Goal: Use online tool/utility: Utilize a website feature to perform a specific function

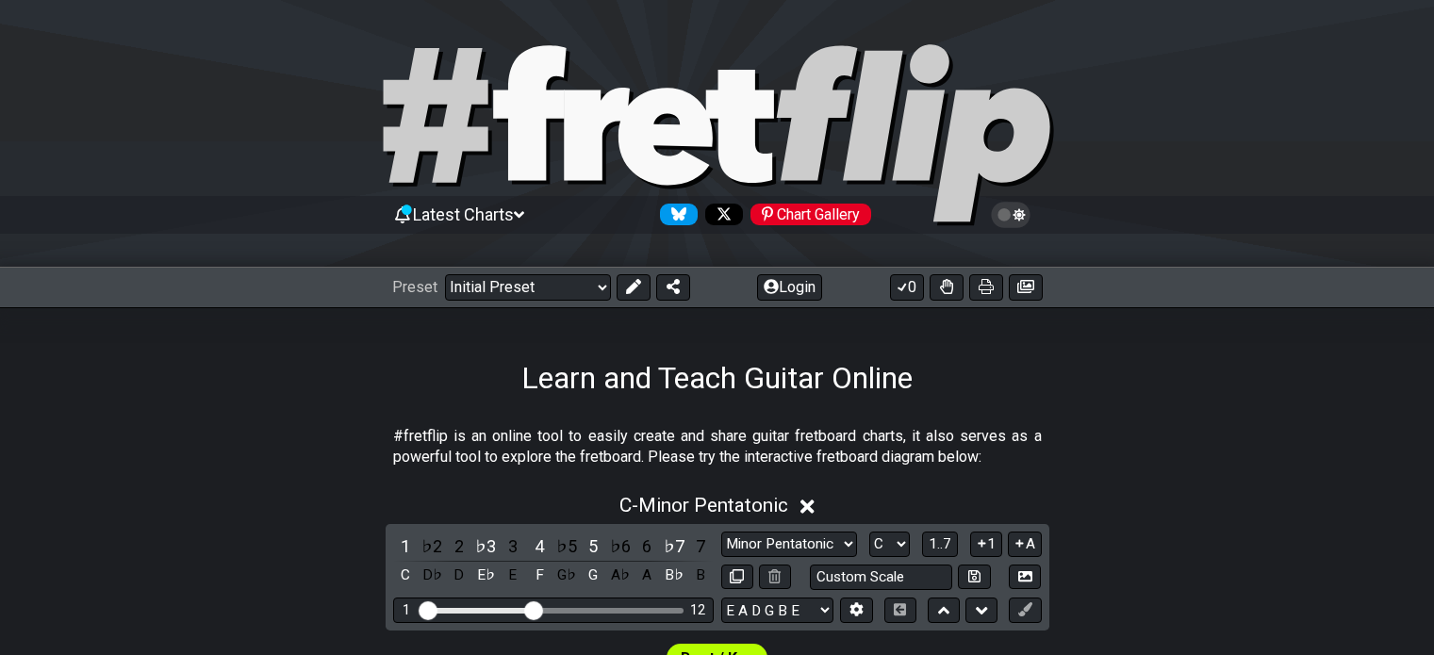
scroll to position [418, 0]
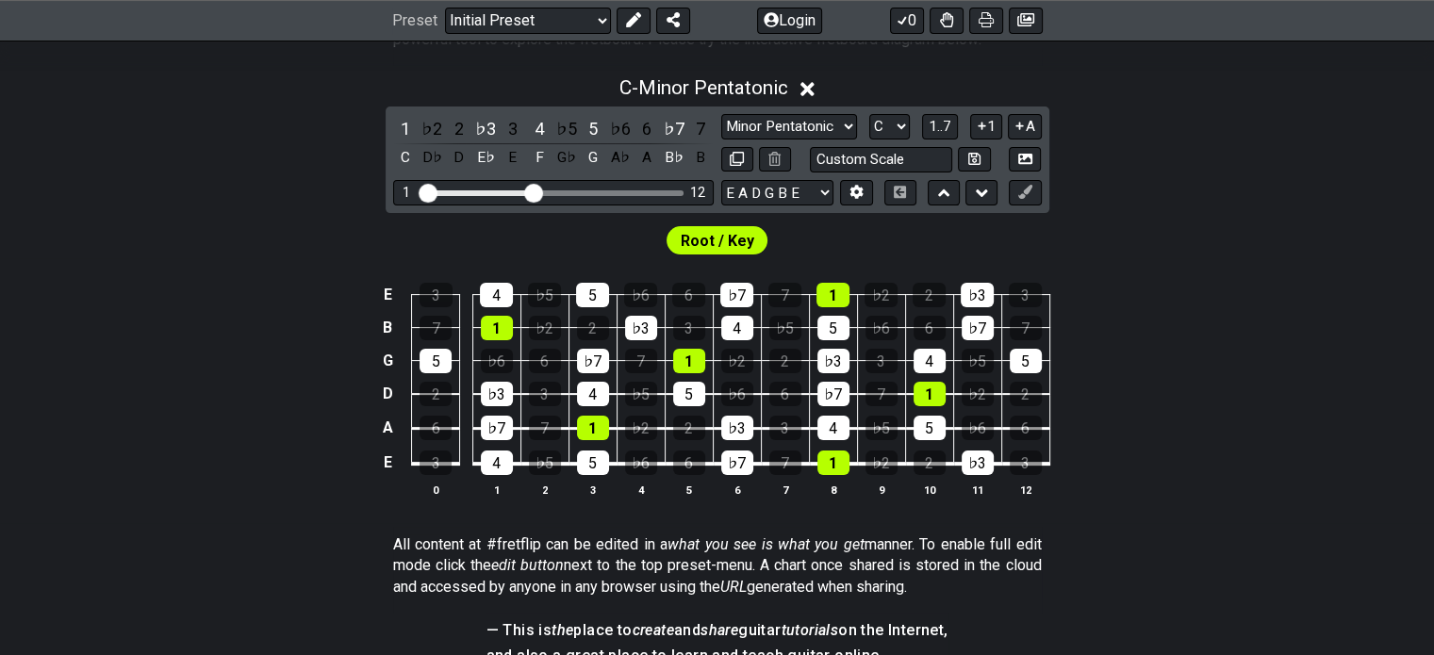
click at [824, 199] on select "E A D G B E E A D G B E E A D G B E B E A D F♯ B A D G C E A D A D G B E E♭ A♭ …" at bounding box center [777, 192] width 112 height 25
select select "Eb Ab Db Gb Bb Eb"
click at [721, 180] on select "E A D G B E E A D G B E E A D G B E B E A D F♯ B A D G C E A D A D G B E E♭ A♭ …" at bounding box center [777, 192] width 112 height 25
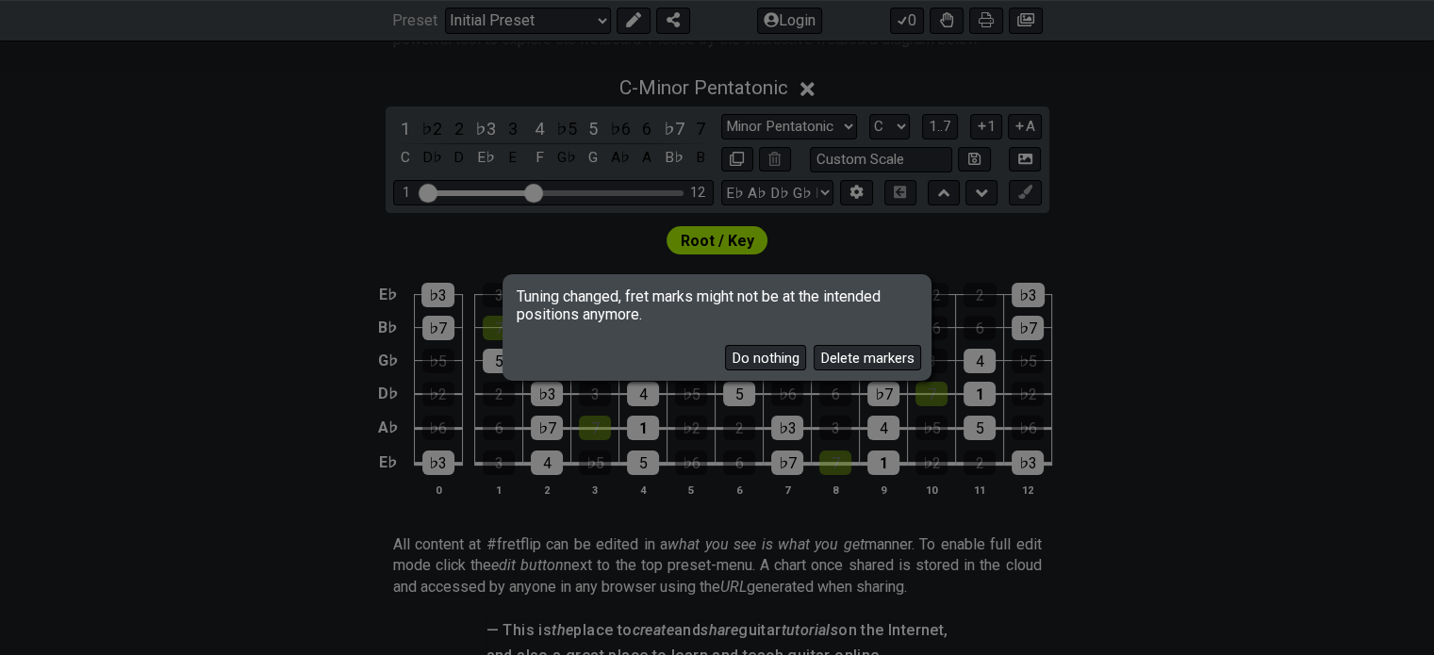
click at [823, 357] on button "Delete markers" at bounding box center [866, 357] width 107 height 25
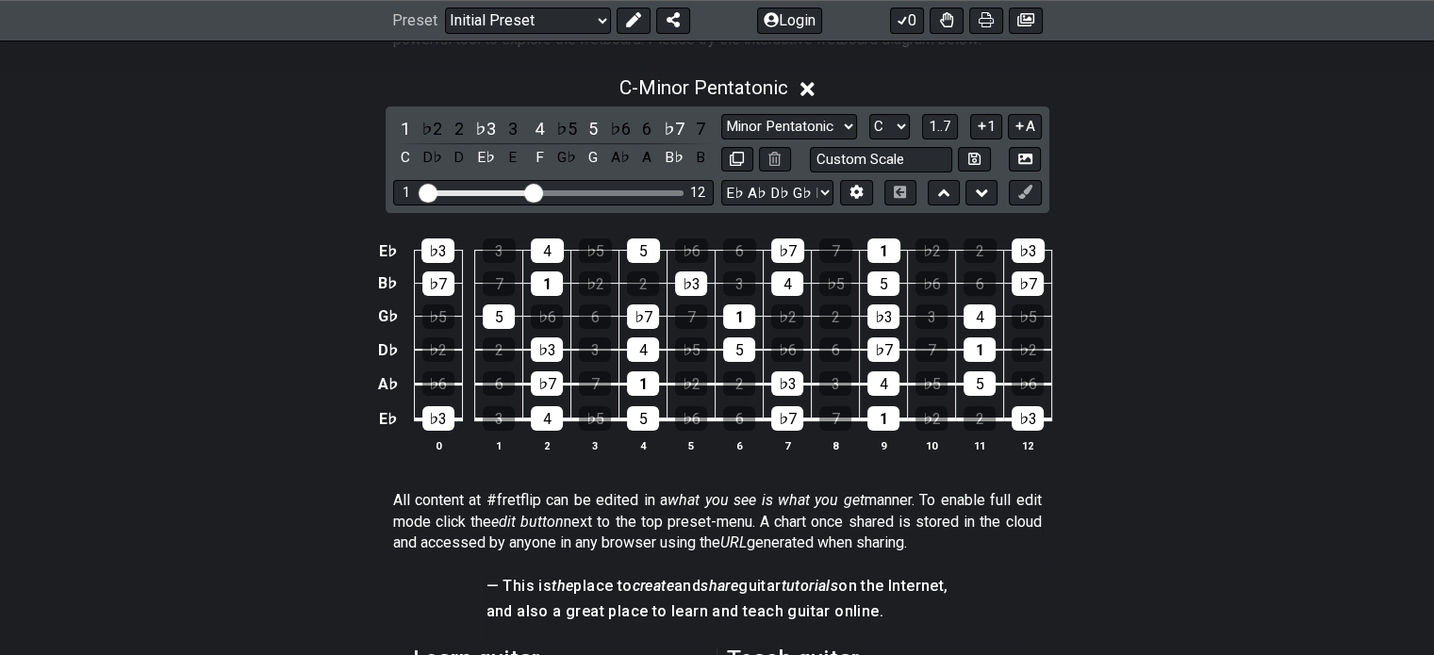
click at [812, 197] on select "E A D G B E E A D G B E E A D G B E B E A D F♯ B A D G C E A D A D G B E E♭ A♭ …" at bounding box center [777, 192] width 112 height 25
click at [1306, 348] on div "E♭ ♭3 3 4 ♭5 5 ♭6 6 ♭7 7 1 ♭2 2 ♭3 B♭ ♭7 7 1 ♭2 2 ♭3 3 4 ♭5 5 ♭6 6 ♭7 G♭ ♭5 5 ♭…" at bounding box center [717, 346] width 1434 height 265
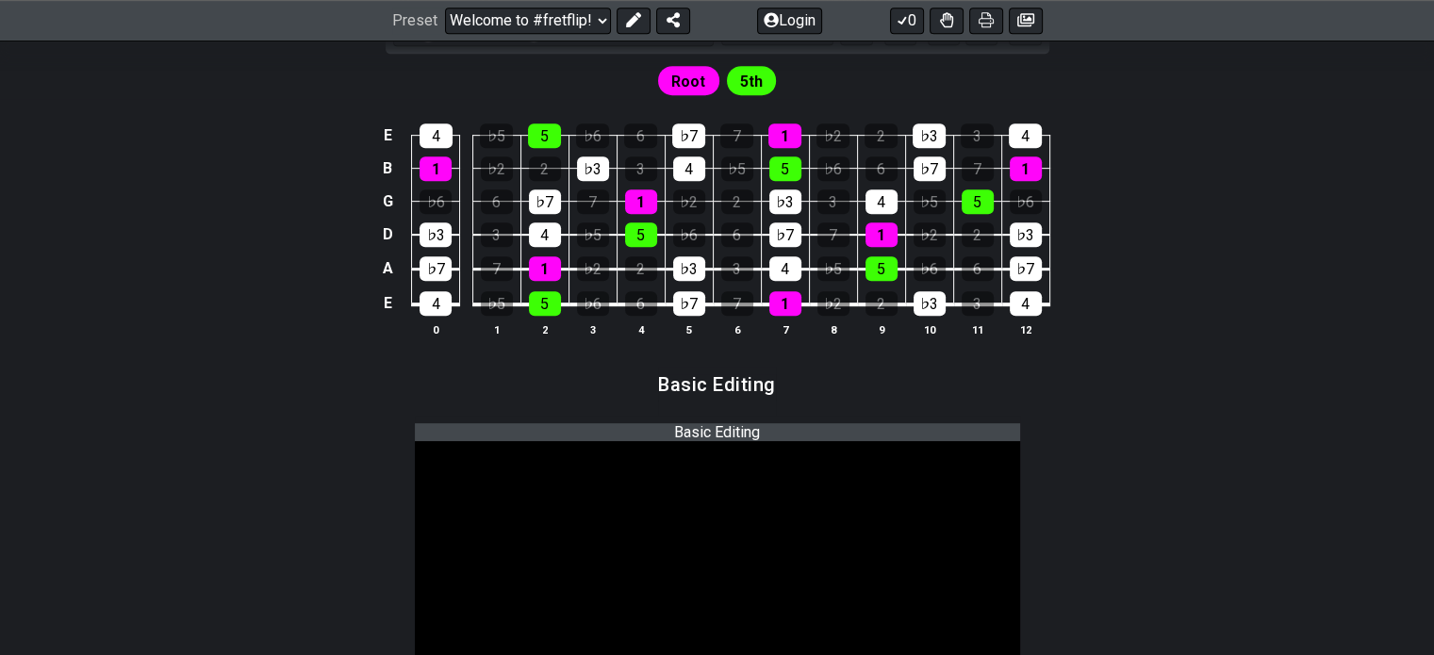
scroll to position [631, 0]
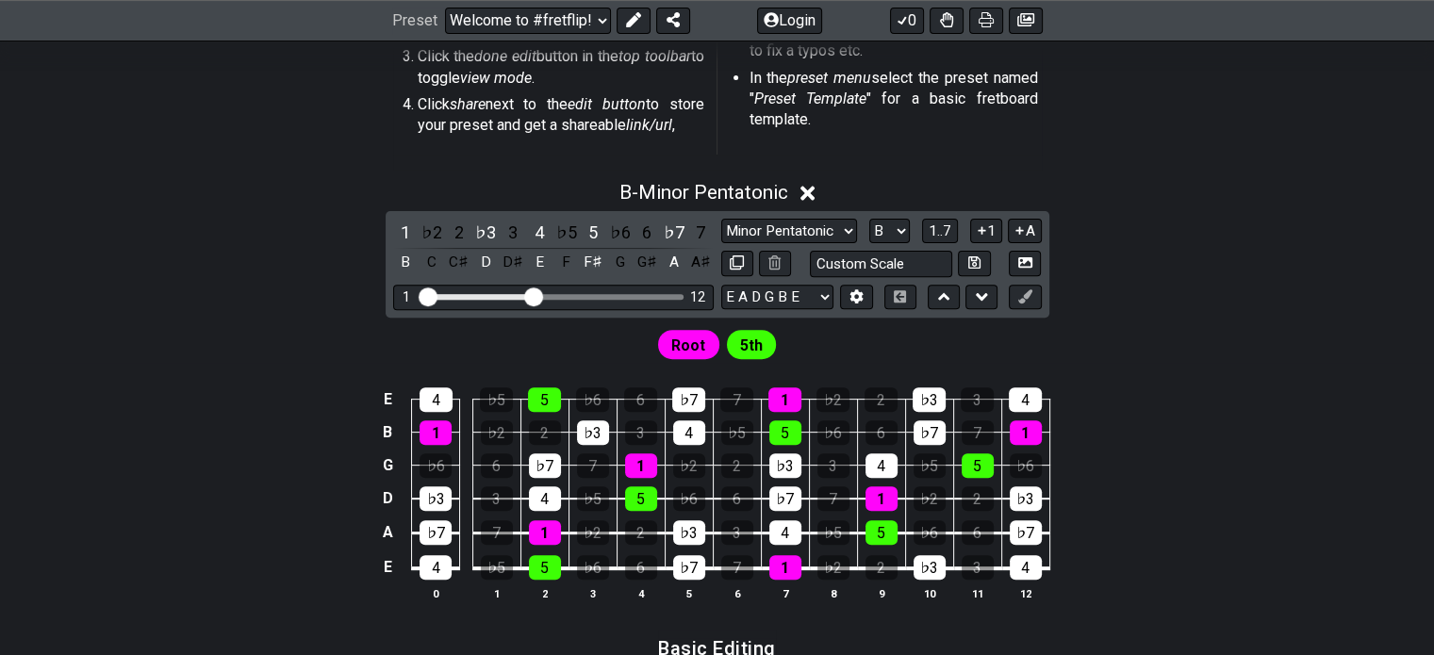
click at [811, 294] on select "E A D G B E F♯ B E A D G B E E A D G B E B E A D F♯ B A D G C E A D A D G B E E…" at bounding box center [777, 297] width 112 height 25
click at [854, 296] on icon at bounding box center [856, 296] width 14 height 14
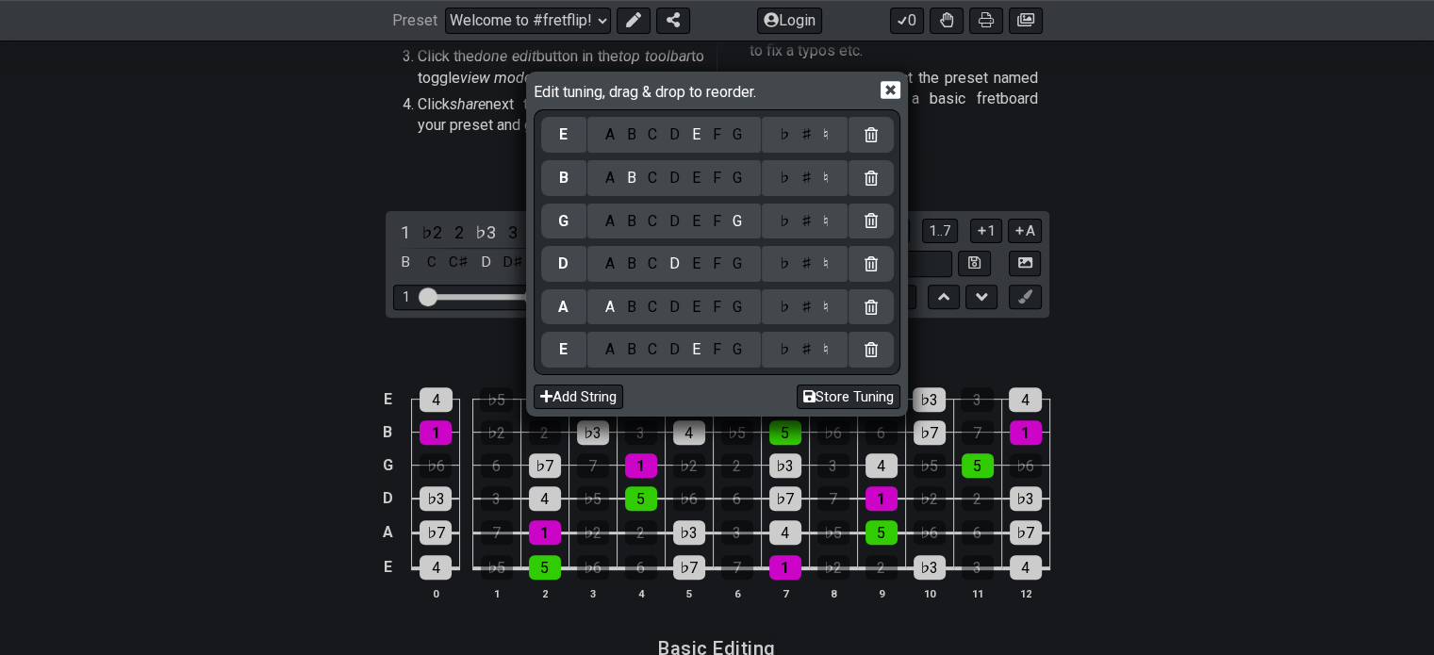
click at [569, 353] on div "E" at bounding box center [563, 350] width 45 height 36
click at [648, 353] on div "C" at bounding box center [653, 349] width 22 height 21
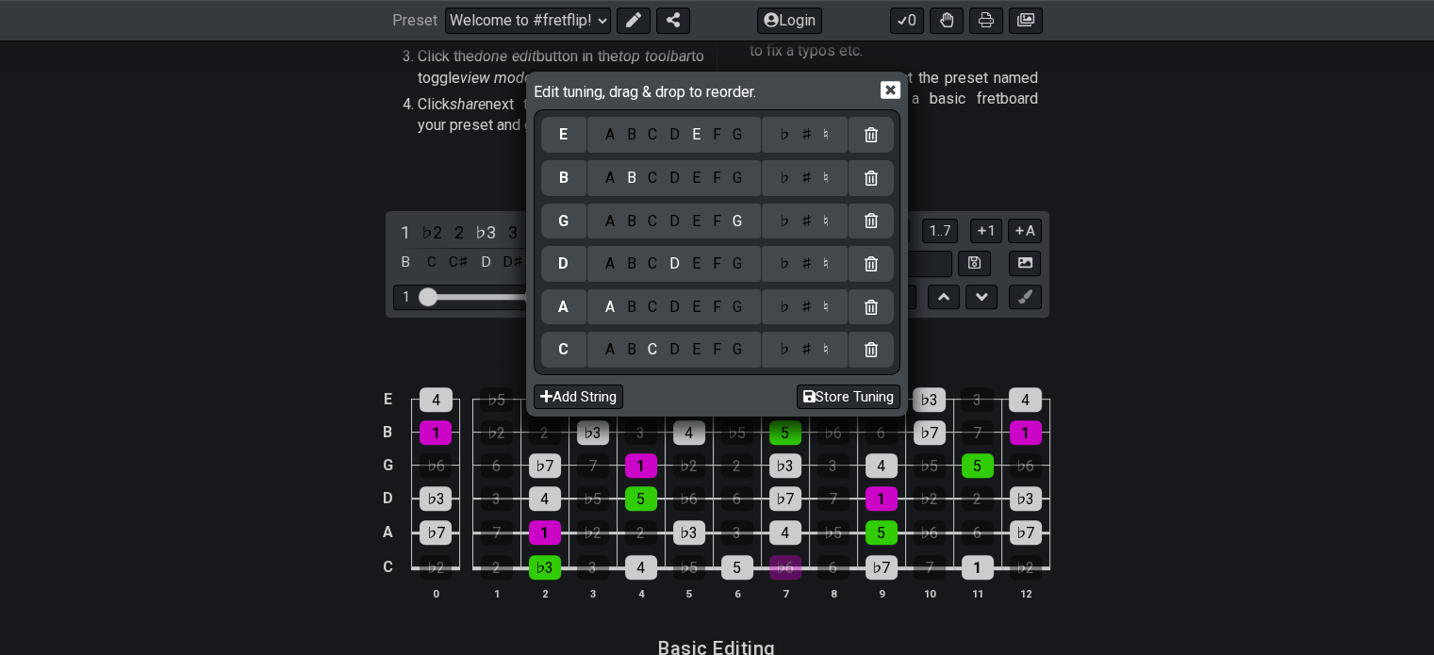
click at [803, 354] on div "♯" at bounding box center [806, 349] width 23 height 21
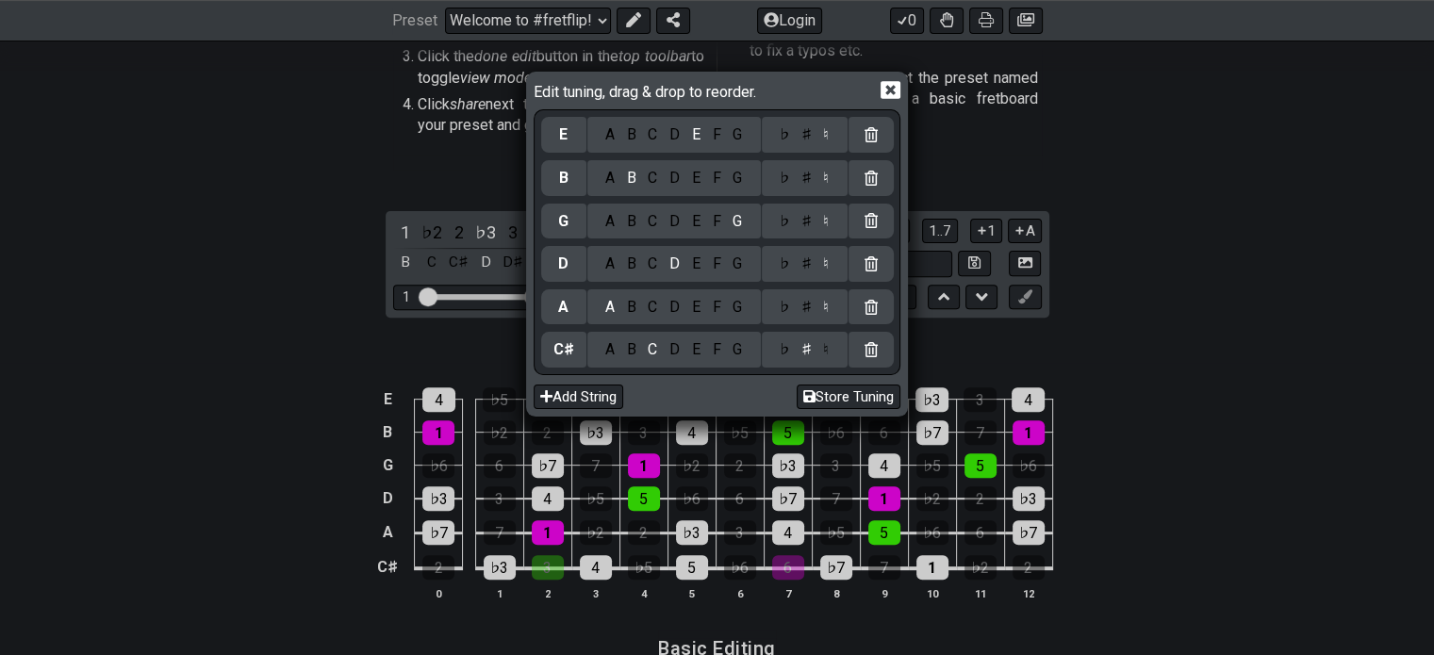
click at [578, 310] on div "A" at bounding box center [563, 307] width 45 height 36
click at [739, 317] on div "A B C D E F G" at bounding box center [673, 307] width 173 height 36
click at [743, 315] on div "G" at bounding box center [738, 307] width 22 height 21
click at [811, 303] on div "♯" at bounding box center [806, 307] width 23 height 21
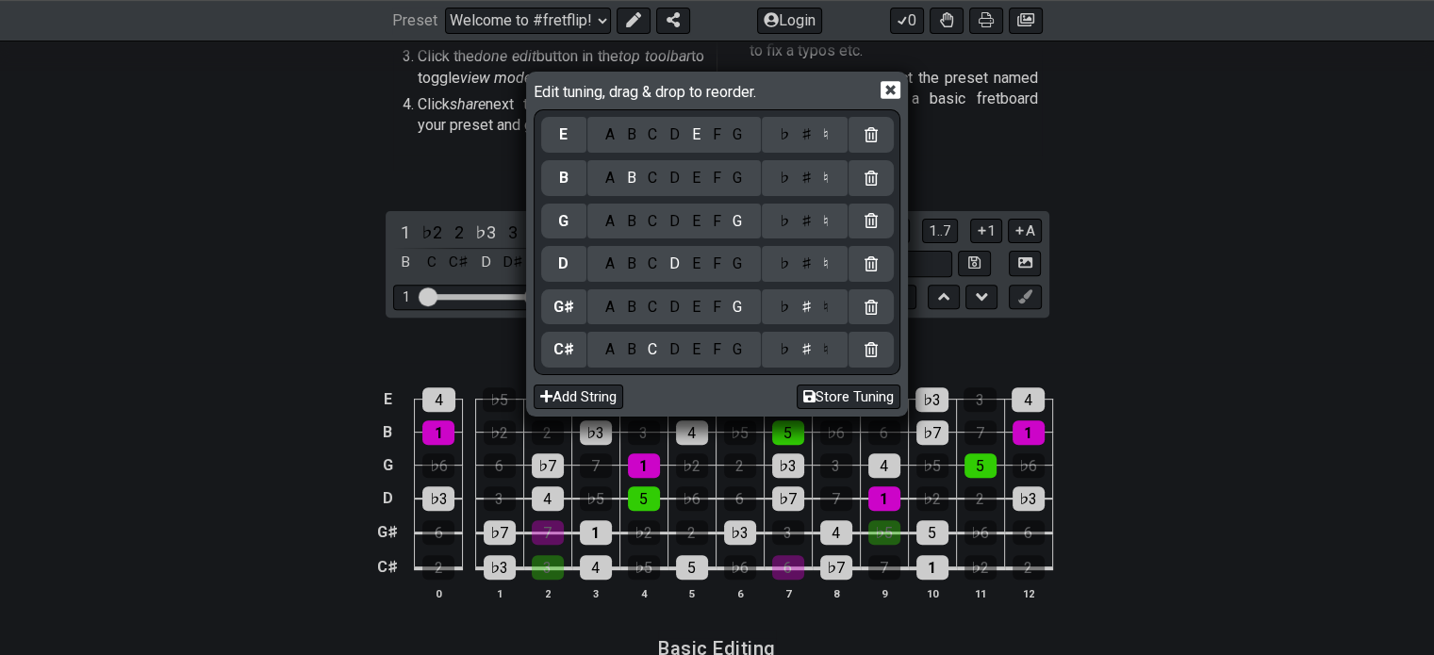
click at [570, 279] on div "D" at bounding box center [563, 264] width 45 height 36
click at [656, 268] on div "C" at bounding box center [653, 264] width 22 height 21
click at [808, 276] on div "♭ ♯ ♮" at bounding box center [805, 264] width 86 height 36
click at [806, 263] on div "♯" at bounding box center [806, 264] width 23 height 21
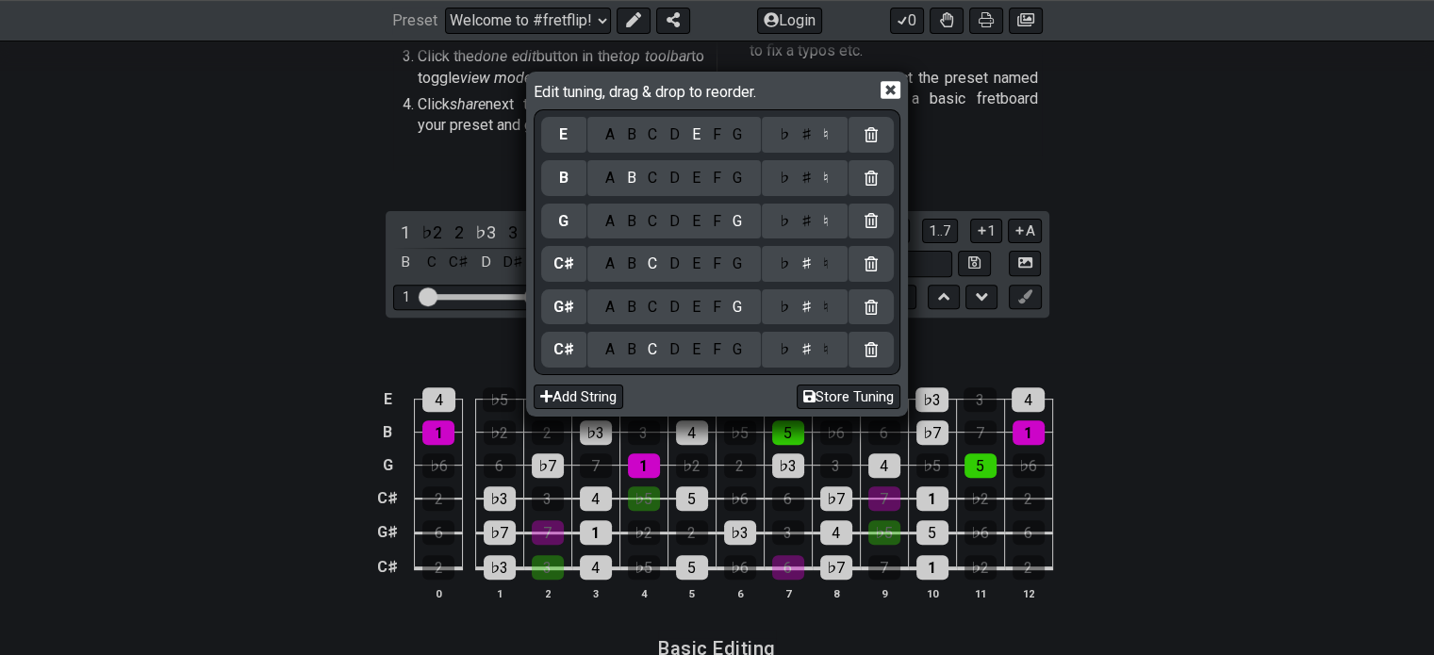
click at [713, 218] on div "F" at bounding box center [716, 221] width 21 height 21
click at [803, 223] on div "♯" at bounding box center [806, 221] width 23 height 21
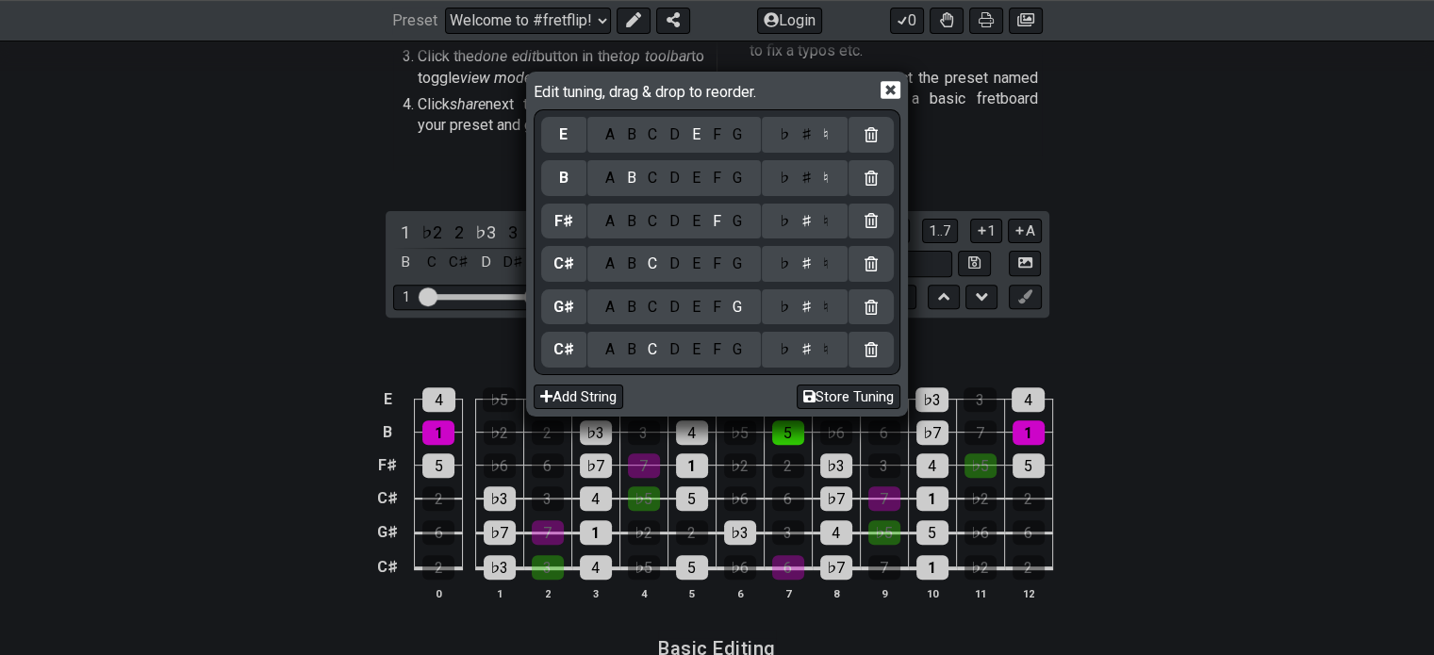
click at [612, 188] on div "A B C D E F G" at bounding box center [673, 178] width 173 height 36
click at [804, 182] on div "♯" at bounding box center [806, 178] width 23 height 21
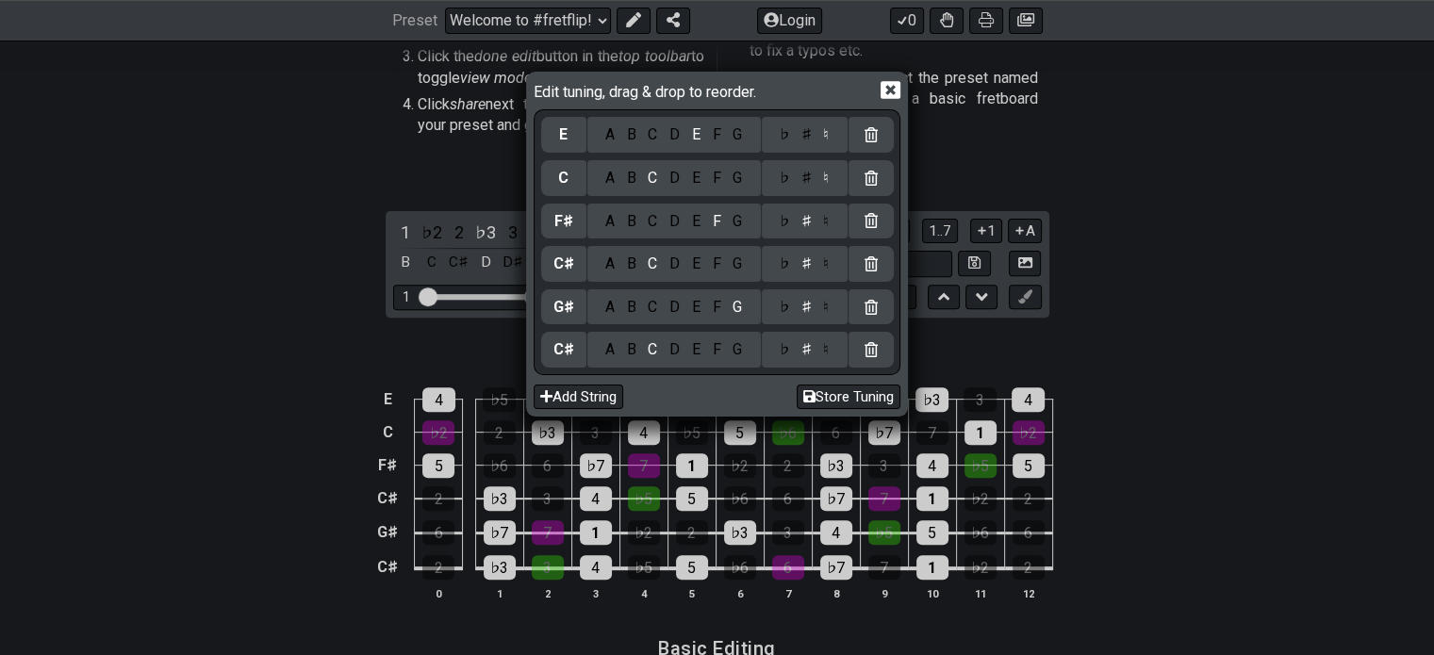
click at [606, 178] on div "A" at bounding box center [609, 178] width 22 height 21
click at [803, 185] on div "♯" at bounding box center [806, 178] width 23 height 21
click at [671, 127] on div "D" at bounding box center [675, 134] width 23 height 21
click at [807, 139] on div "♯" at bounding box center [806, 134] width 23 height 21
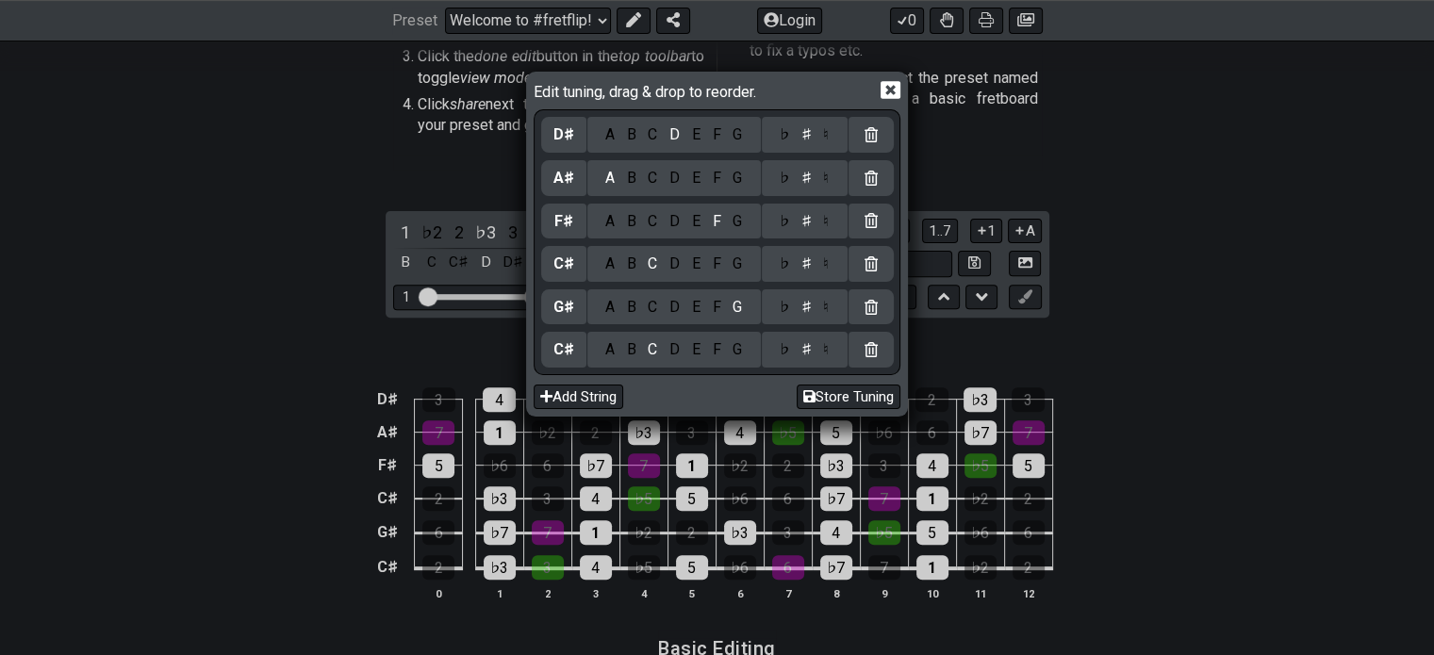
click at [1283, 376] on div "Edit tuning, drag & drop to reorder. D♯ A B C D E F G ♭ ♯ ♮ A♯ A B C D E F G ♭ …" at bounding box center [717, 327] width 1434 height 655
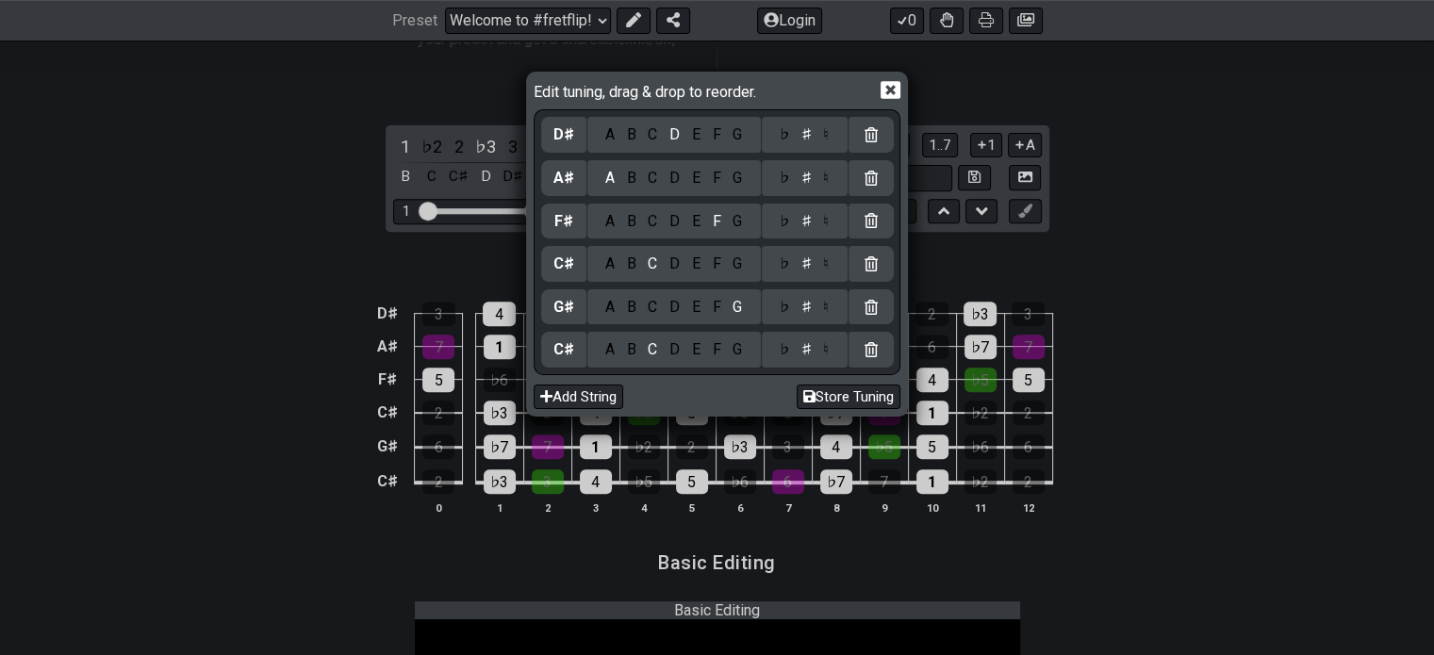
scroll to position [724, 0]
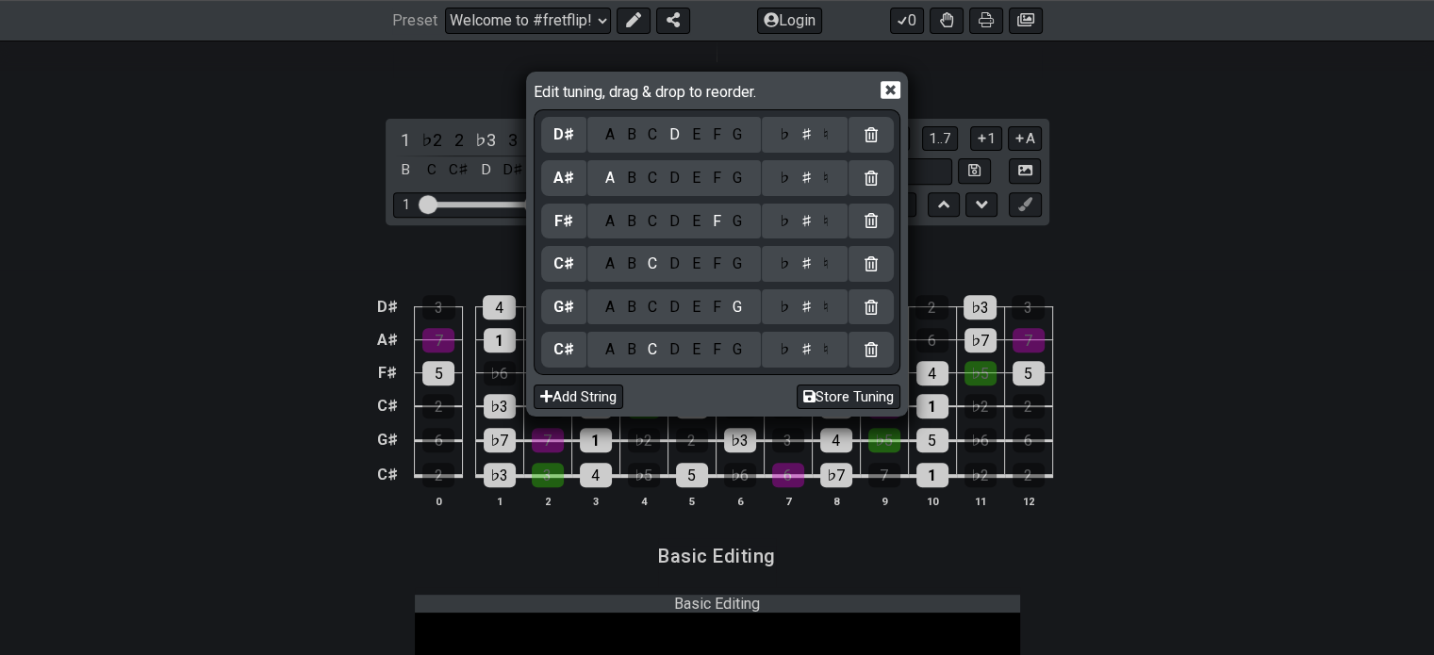
click at [894, 87] on icon at bounding box center [890, 90] width 20 height 20
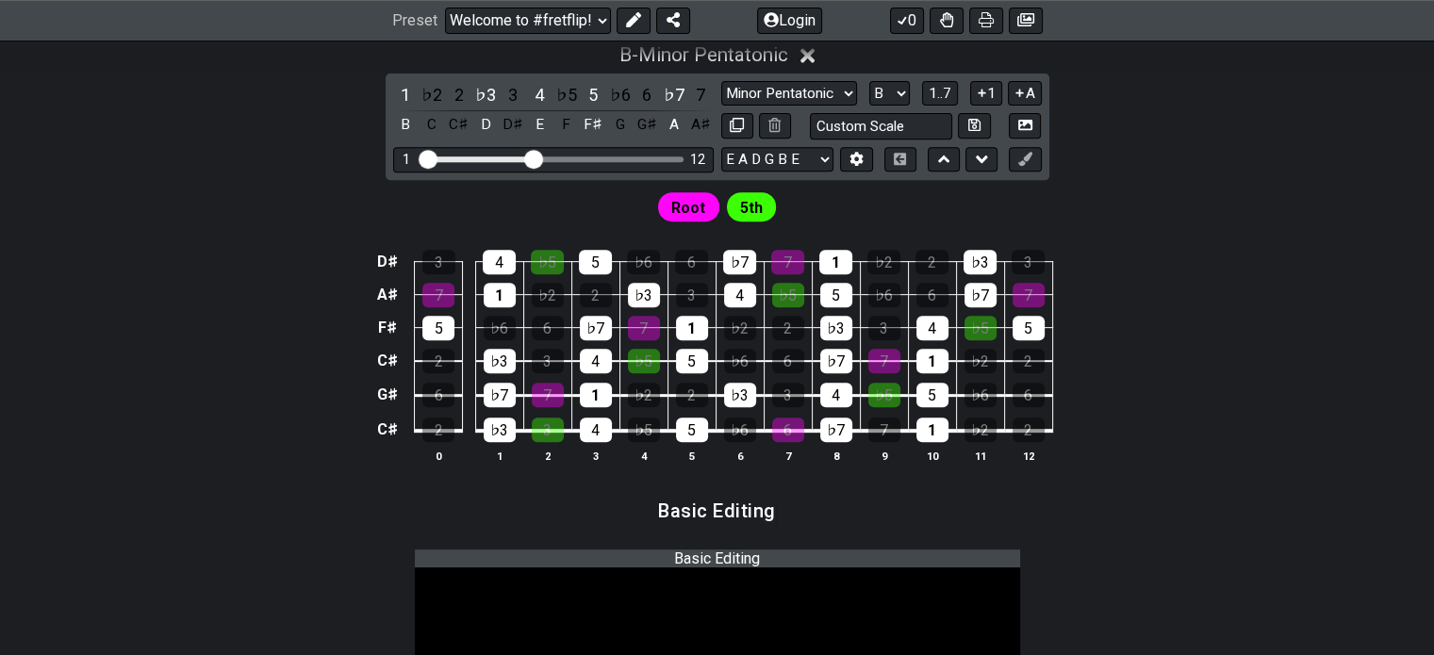
scroll to position [770, 0]
click at [813, 53] on icon at bounding box center [807, 55] width 14 height 14
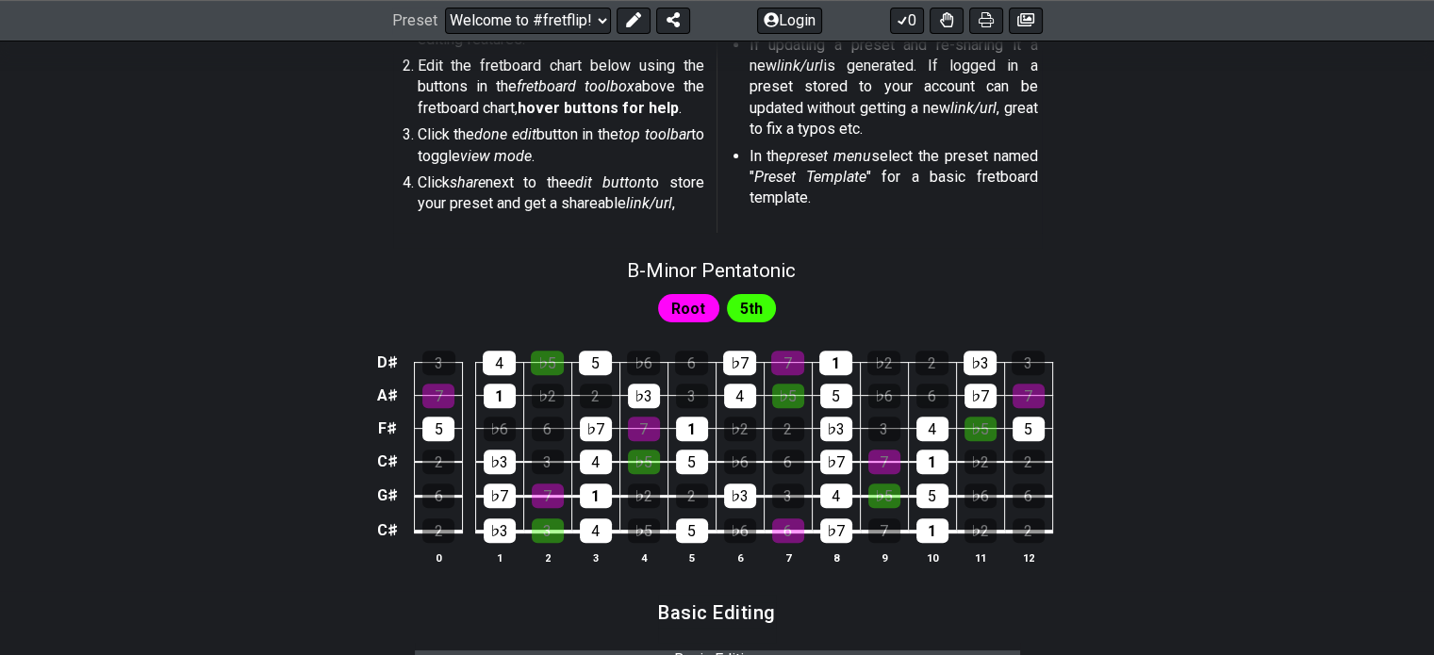
scroll to position [536, 0]
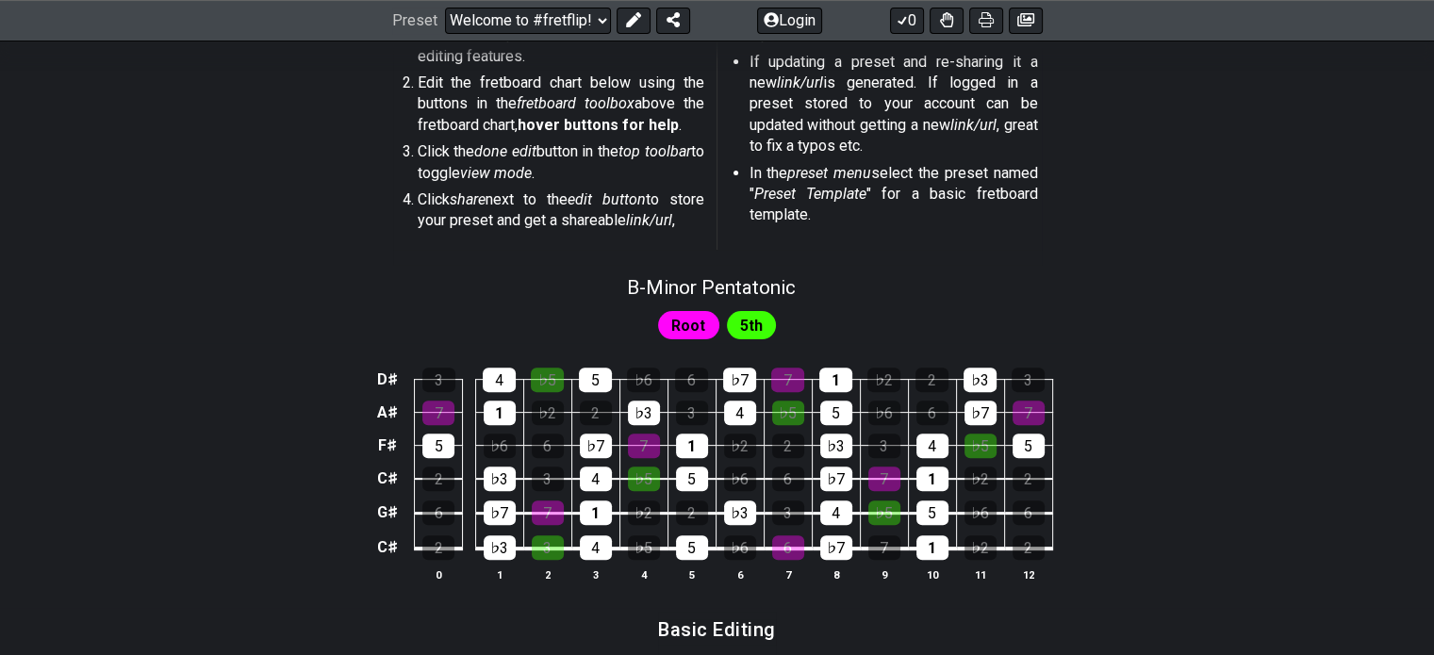
click at [735, 284] on span "B - Minor Pentatonic" at bounding box center [711, 287] width 169 height 23
select select "B"
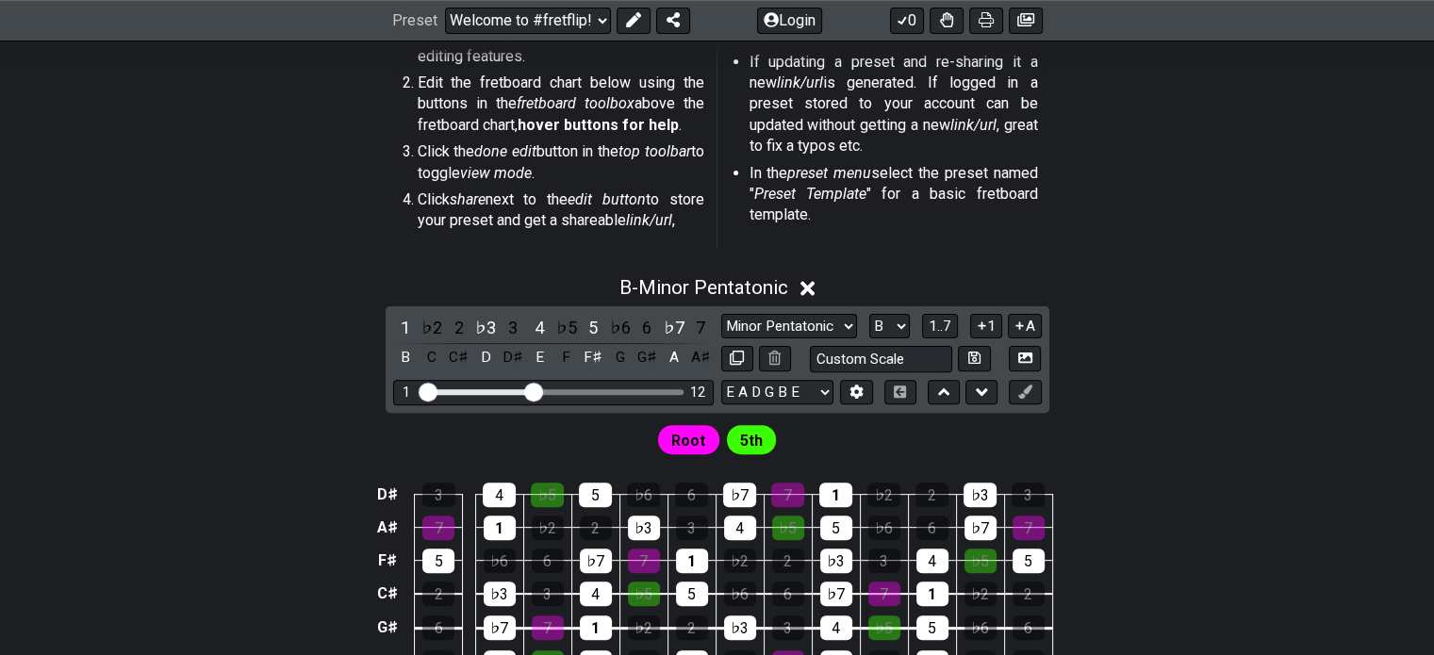
click at [771, 323] on select "Minor Pentatonic Root Minor Pentatonic Major Pentatonic Minor Blues Major Blues…" at bounding box center [789, 326] width 136 height 25
click at [721, 314] on select "Minor Pentatonic Root Minor Pentatonic Major Pentatonic Minor Blues Major Blues…" at bounding box center [789, 326] width 136 height 25
click at [425, 353] on div "C" at bounding box center [431, 357] width 25 height 25
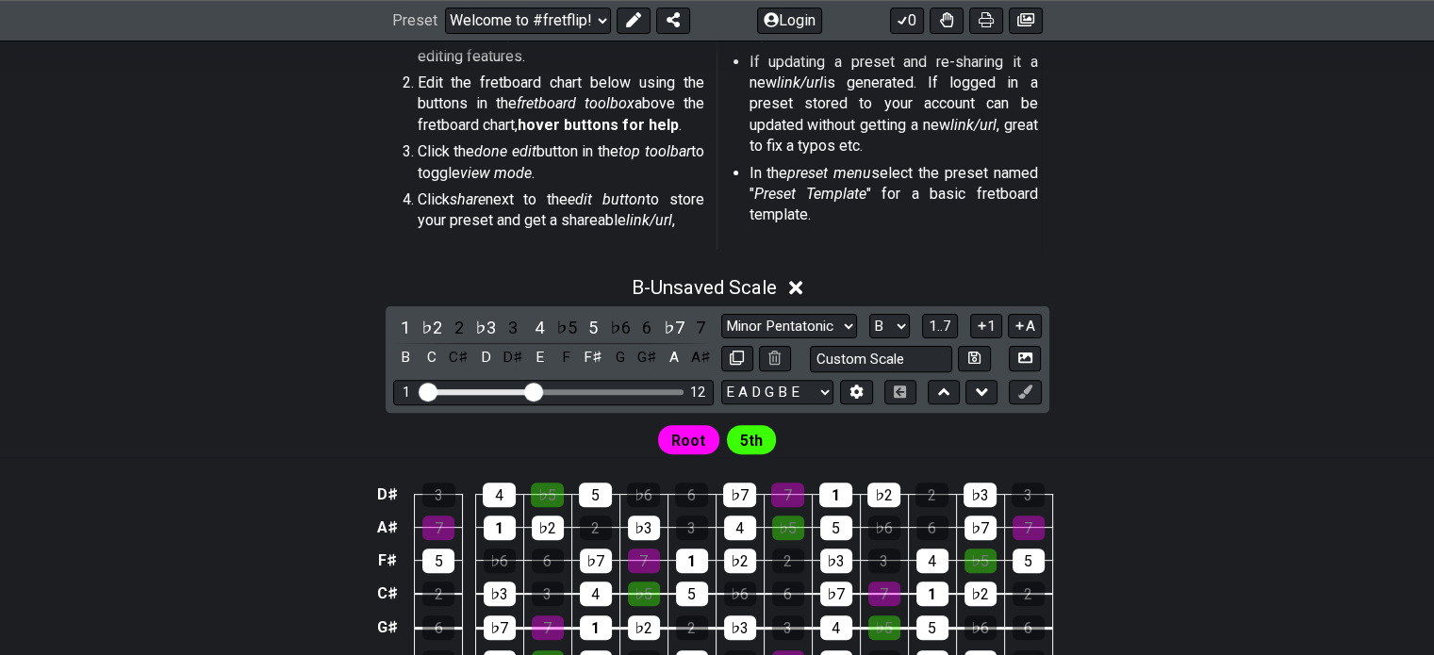
click at [434, 327] on div "♭2" at bounding box center [431, 327] width 25 height 25
click at [456, 328] on div "2" at bounding box center [459, 327] width 25 height 25
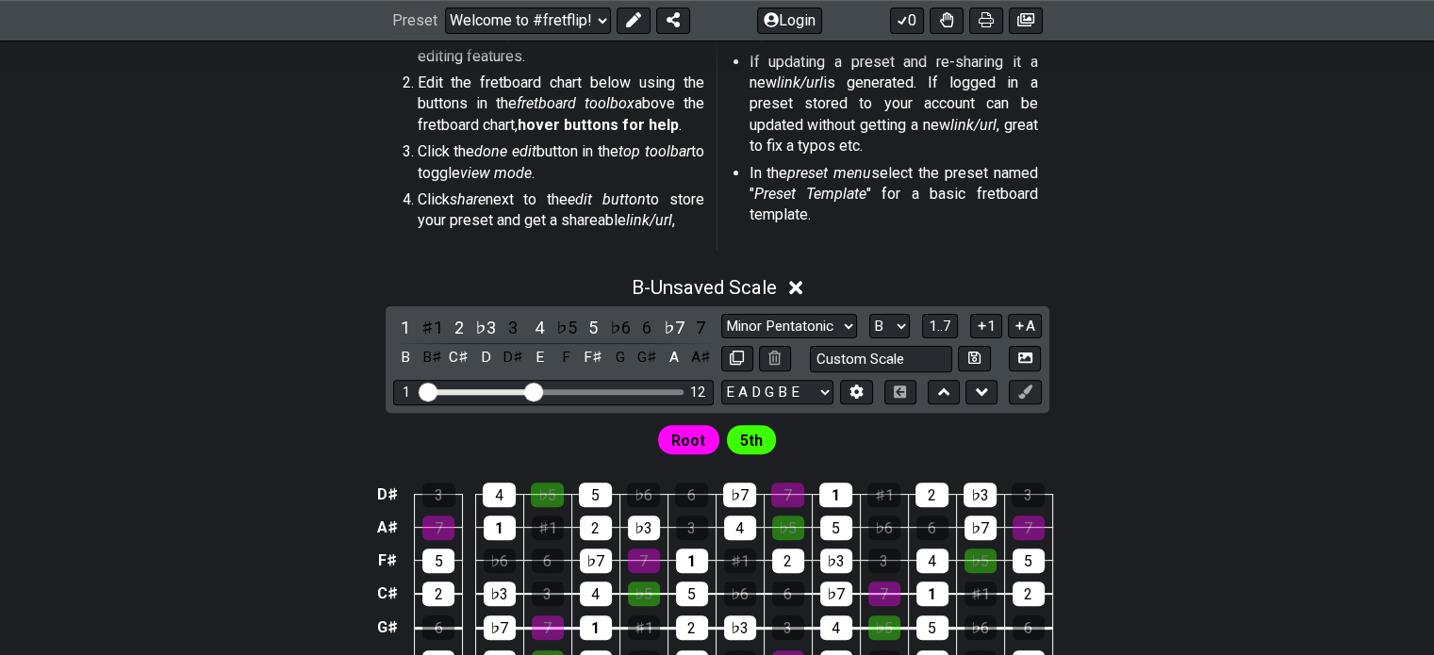
click at [538, 335] on div "4" at bounding box center [539, 327] width 25 height 25
click at [664, 328] on div "♭7" at bounding box center [674, 327] width 25 height 25
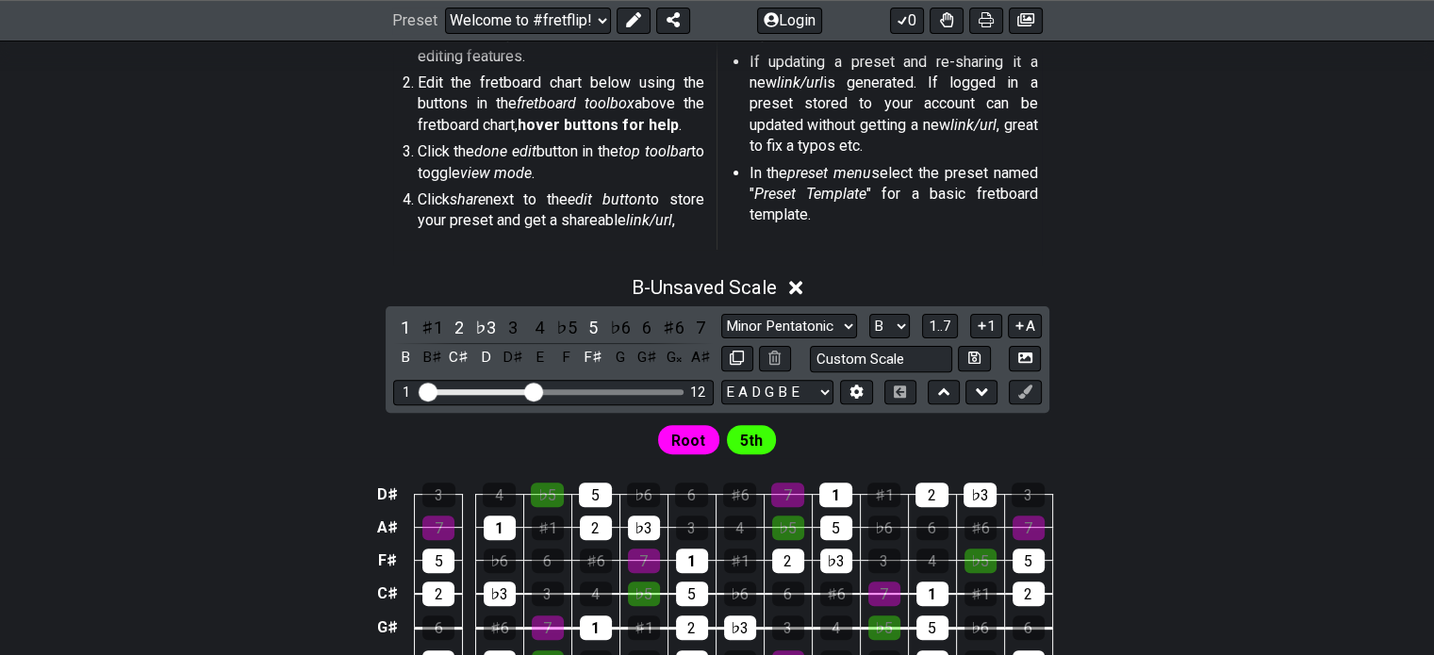
click at [596, 318] on div "5" at bounding box center [593, 327] width 25 height 25
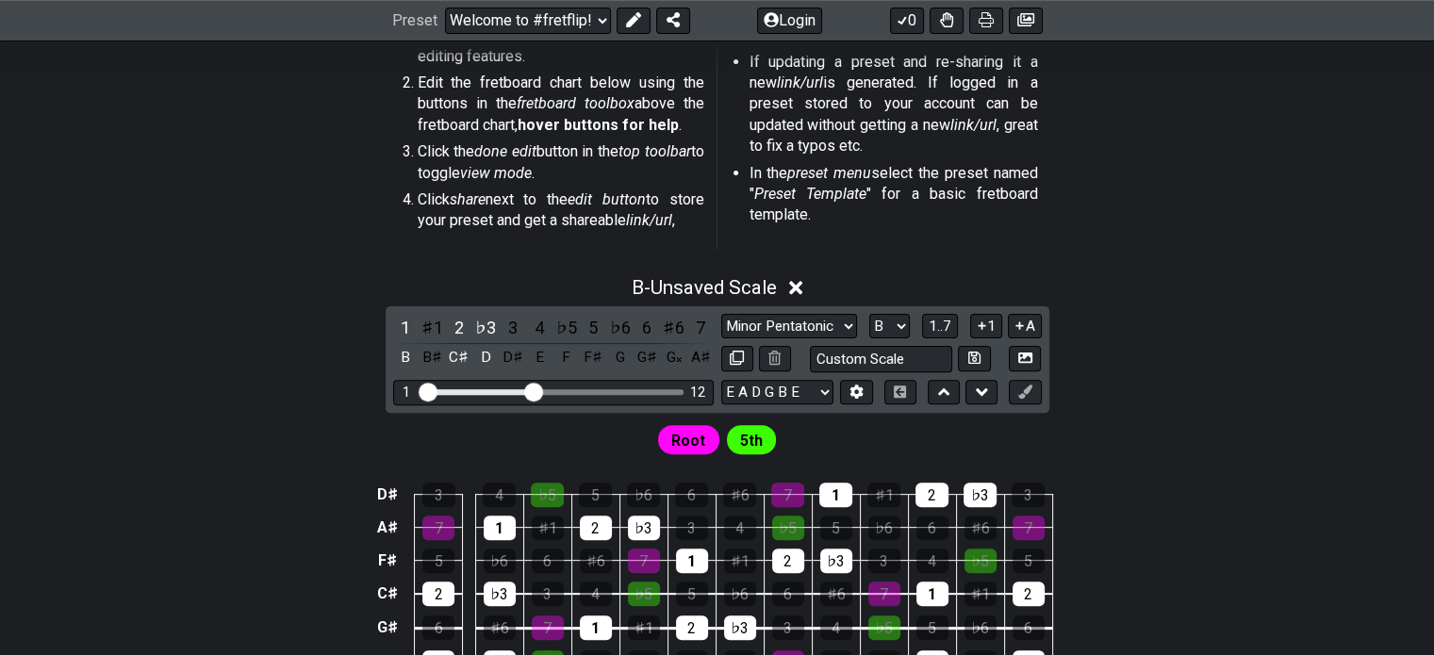
click at [491, 321] on div "♭3" at bounding box center [485, 327] width 25 height 25
click at [441, 330] on div "♯1" at bounding box center [431, 327] width 25 height 25
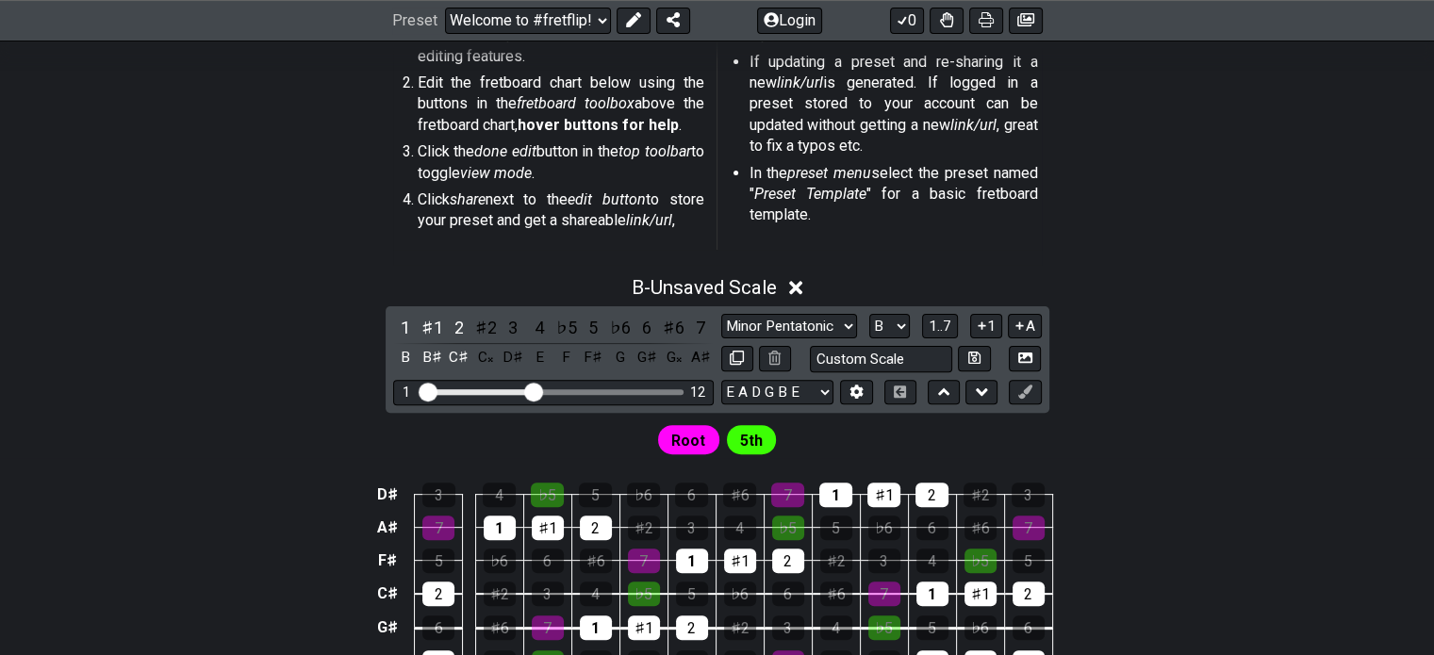
click at [425, 353] on div "B♯" at bounding box center [431, 357] width 25 height 25
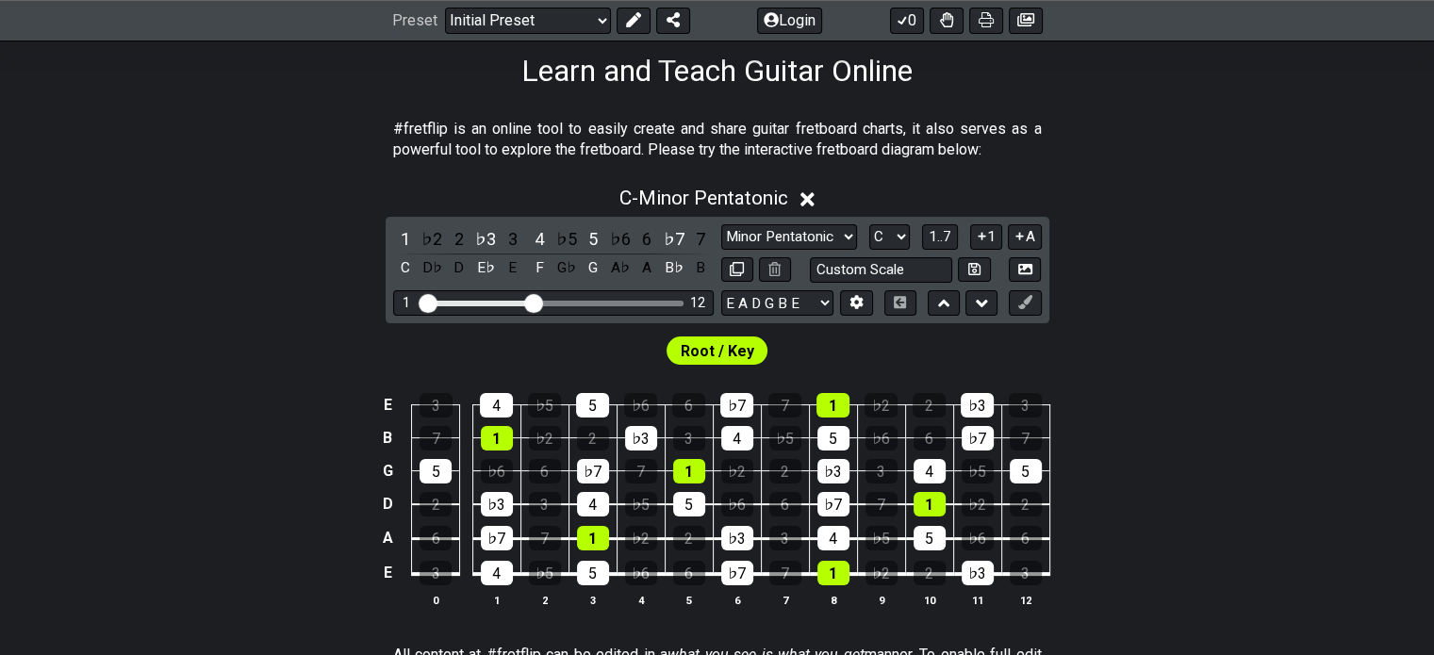
scroll to position [309, 0]
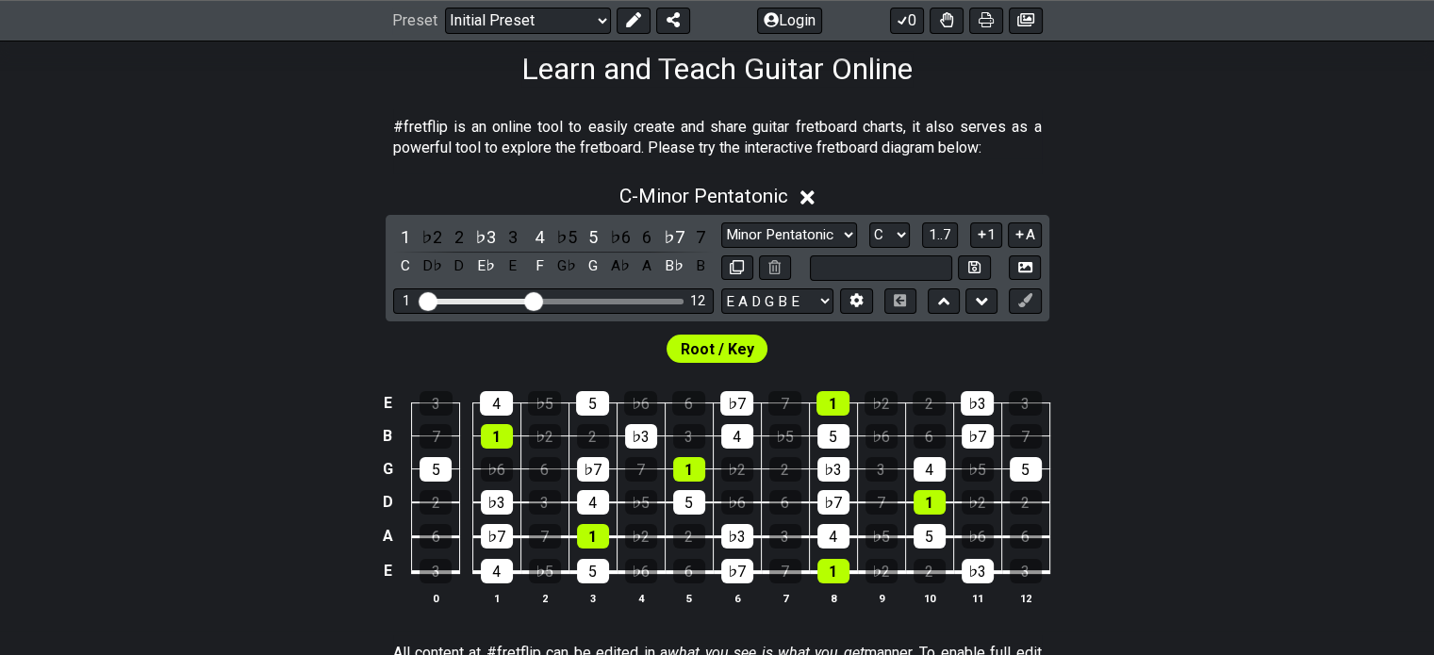
click at [918, 267] on input "text" at bounding box center [881, 267] width 143 height 25
type input "Custom Scale"
click at [822, 295] on select "E A D G B E E A D G B E E A D G B E B E A D F♯ B A D G C E A D A D G B E E♭ A♭ …" at bounding box center [777, 300] width 112 height 25
click at [1269, 355] on div "Root / Key" at bounding box center [717, 343] width 1434 height 45
